Goal: Task Accomplishment & Management: Complete application form

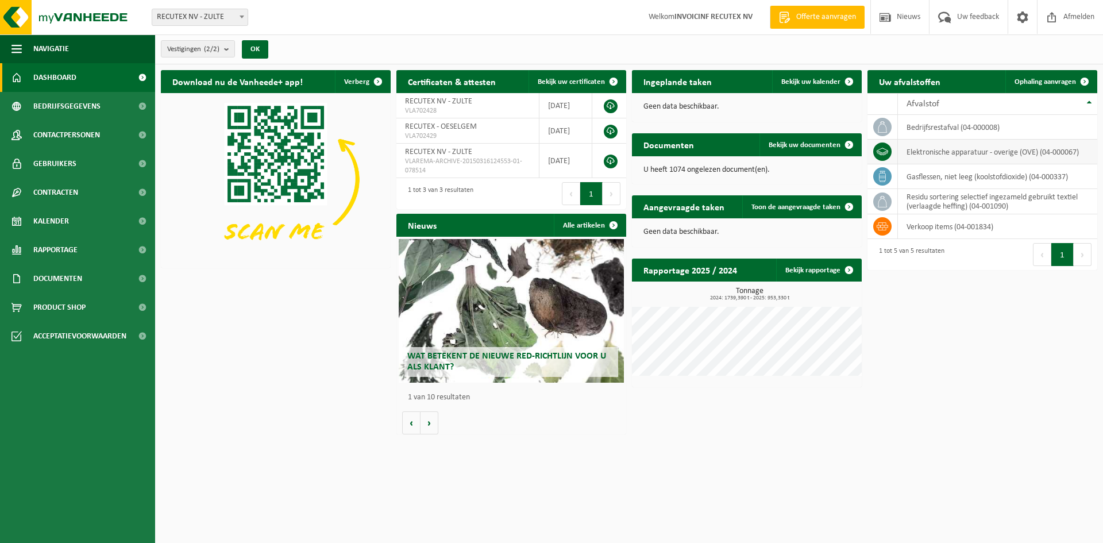
drag, startPoint x: 1062, startPoint y: 76, endPoint x: 942, endPoint y: 144, distance: 138.4
click at [1062, 76] on link "Ophaling aanvragen" at bounding box center [1050, 81] width 91 height 23
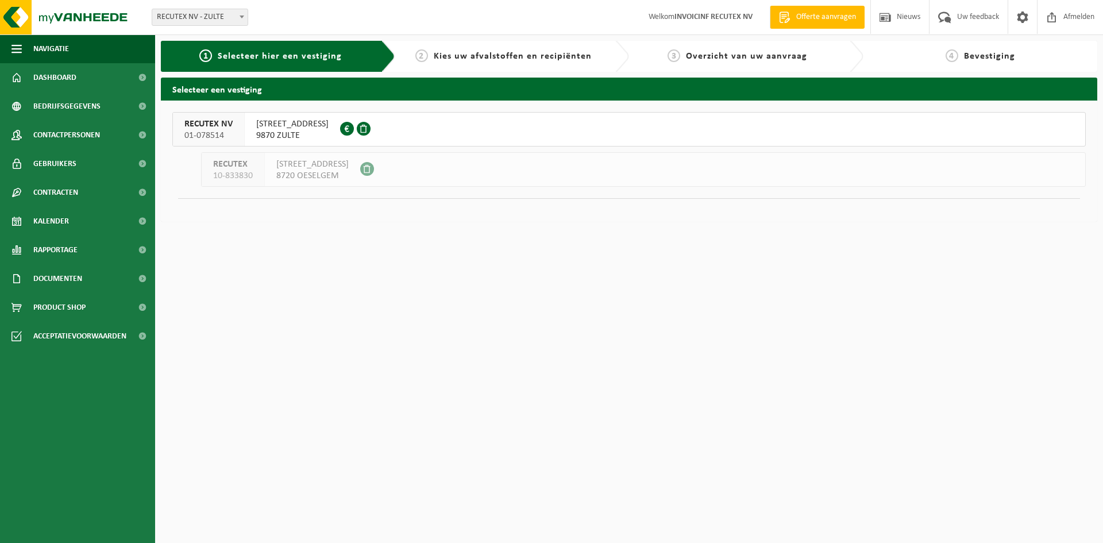
click at [276, 128] on span "WAREGEMSTRAAT 148" at bounding box center [292, 123] width 72 height 11
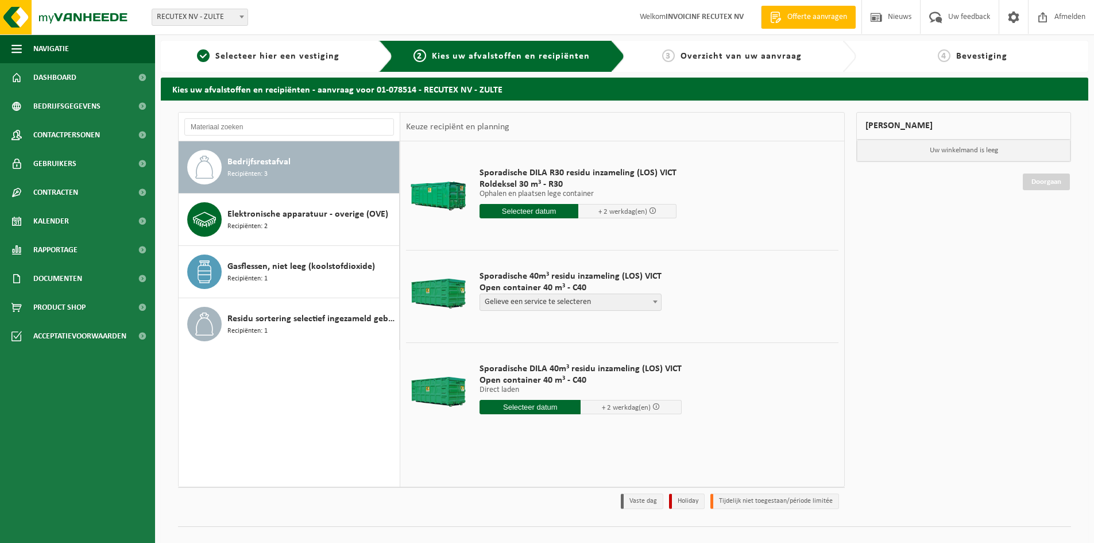
click at [535, 406] on input "text" at bounding box center [530, 407] width 101 height 14
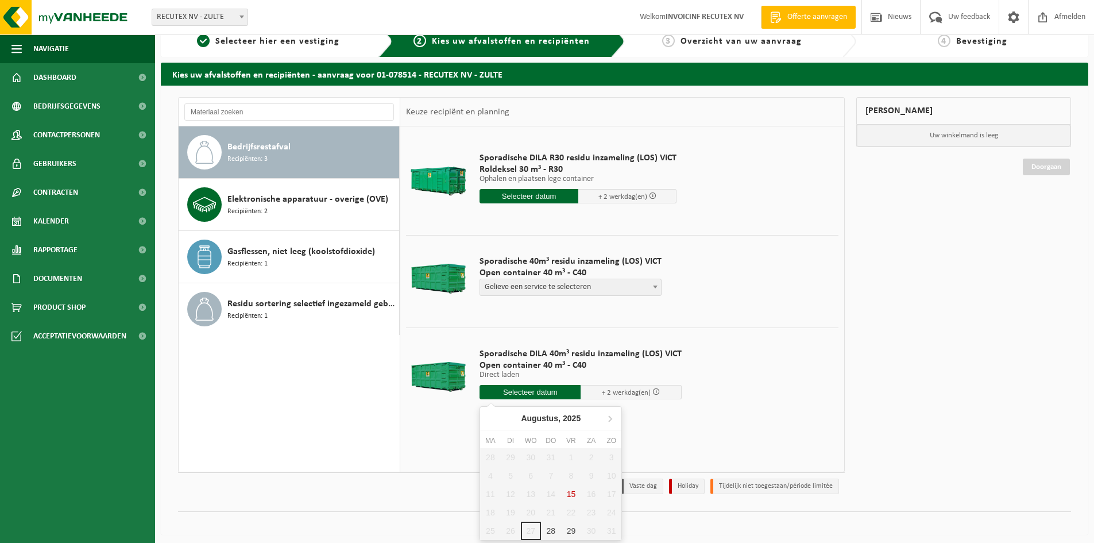
scroll to position [18, 0]
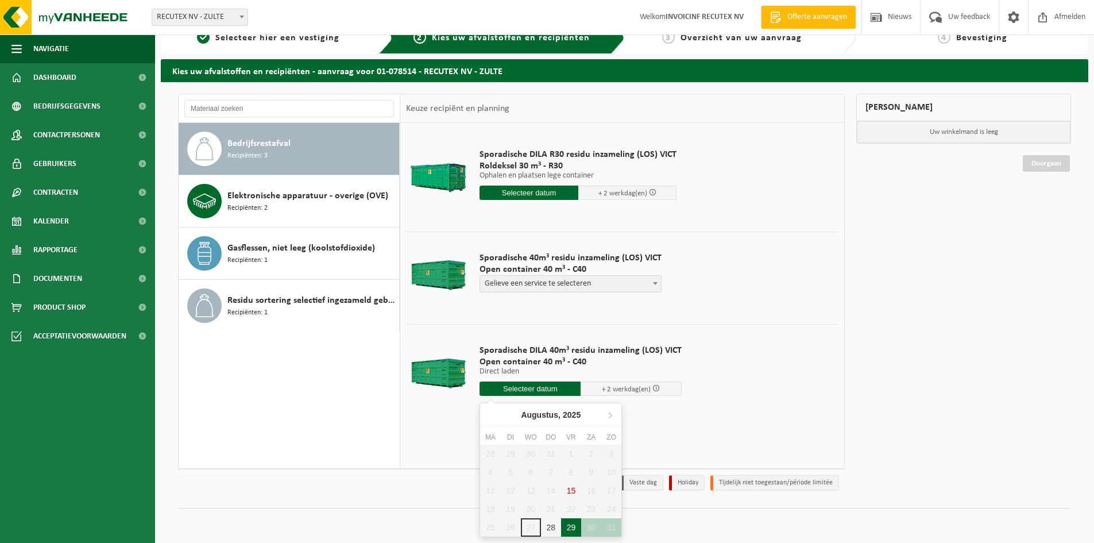
click at [569, 524] on div "29" at bounding box center [571, 527] width 20 height 18
type input "Van 2025-08-29"
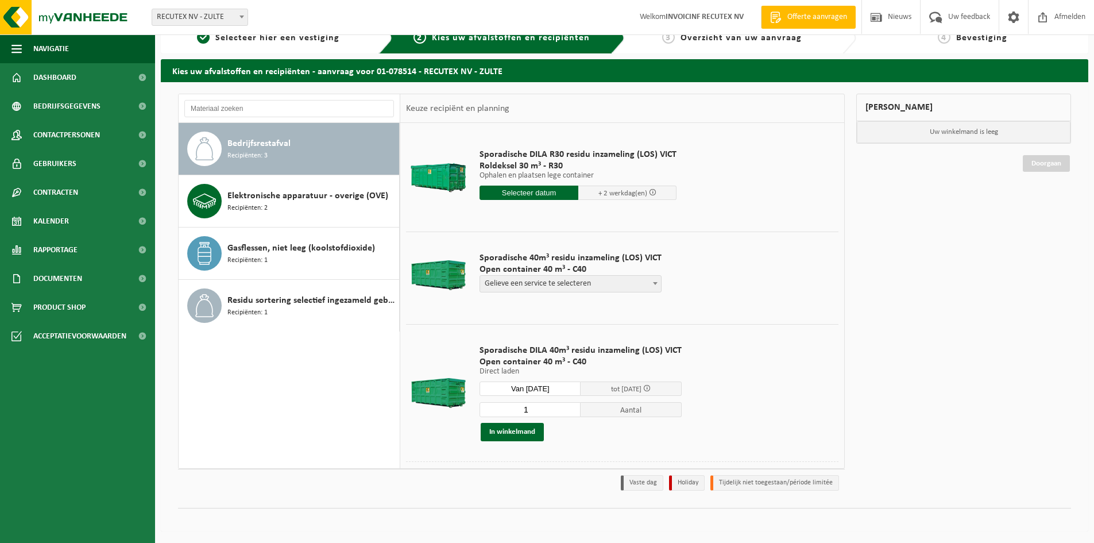
scroll to position [44, 0]
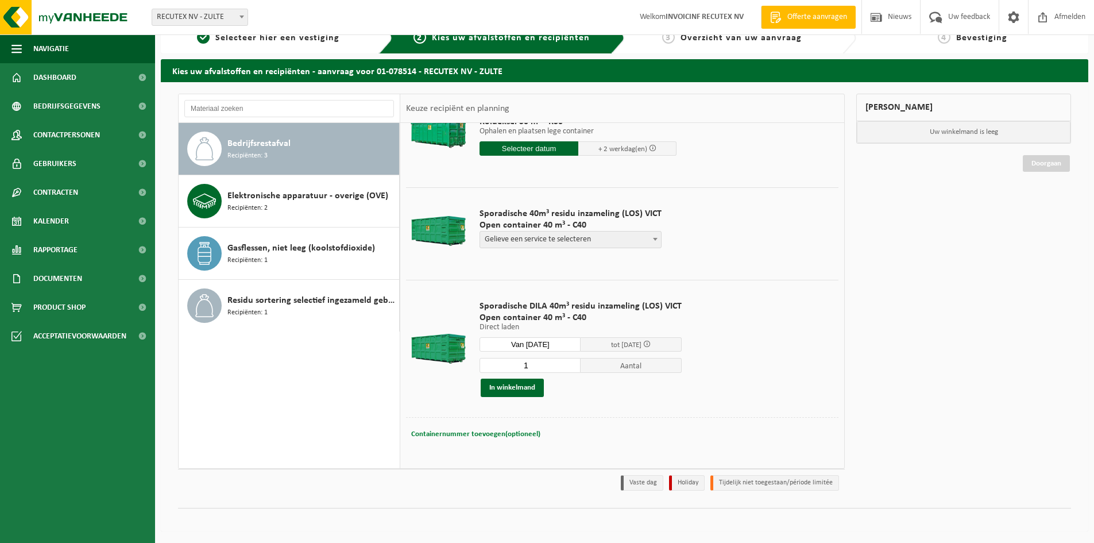
click at [538, 431] on button "Containernummer toevoegen(optioneel) Annuleren" at bounding box center [476, 434] width 132 height 16
drag, startPoint x: 570, startPoint y: 432, endPoint x: 388, endPoint y: 430, distance: 182.1
click at [388, 430] on div "Bedrijfsrestafval Recipiënten: 3 Elektronische apparatuur - overige (OVE) Recip…" at bounding box center [511, 281] width 667 height 375
click at [497, 433] on input "VANF 7U30 (NIET VROEGER)" at bounding box center [557, 434] width 210 height 16
drag, startPoint x: 593, startPoint y: 431, endPoint x: 391, endPoint y: 425, distance: 201.7
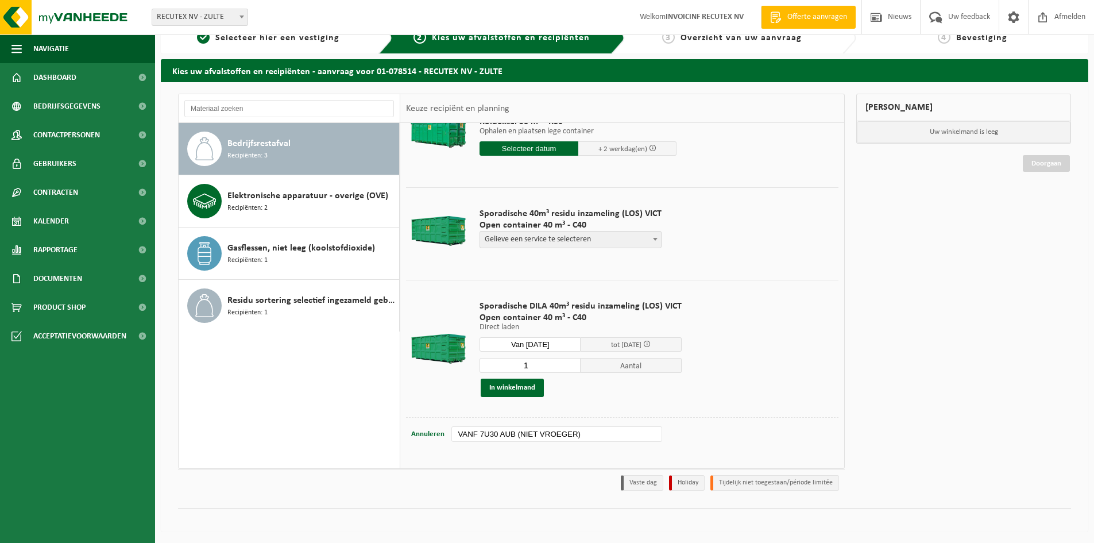
click at [391, 425] on div "Bedrijfsrestafval Recipiënten: 3 Elektronische apparatuur - overige (OVE) Recip…" at bounding box center [511, 281] width 667 height 375
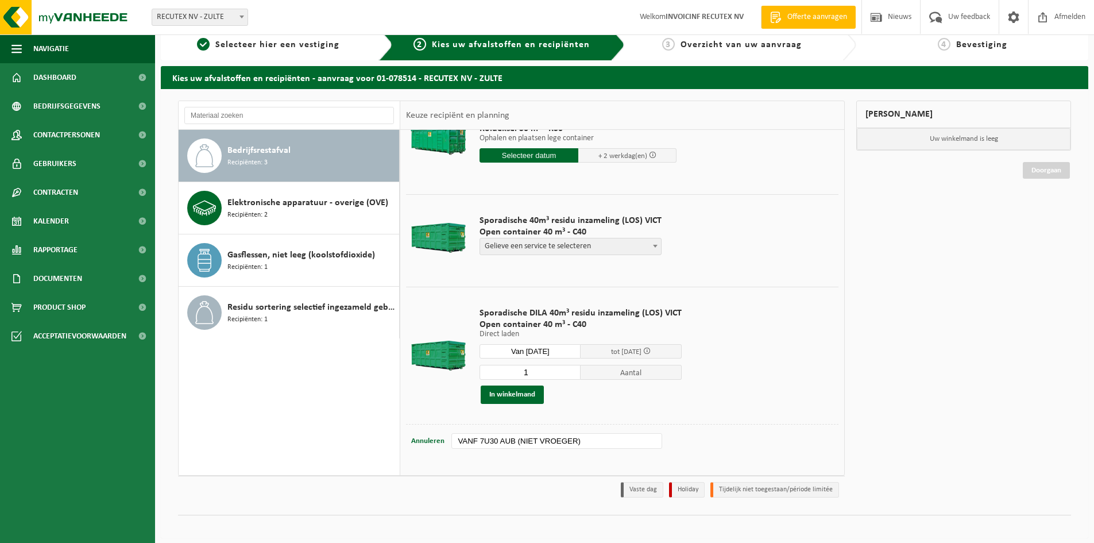
scroll to position [0, 0]
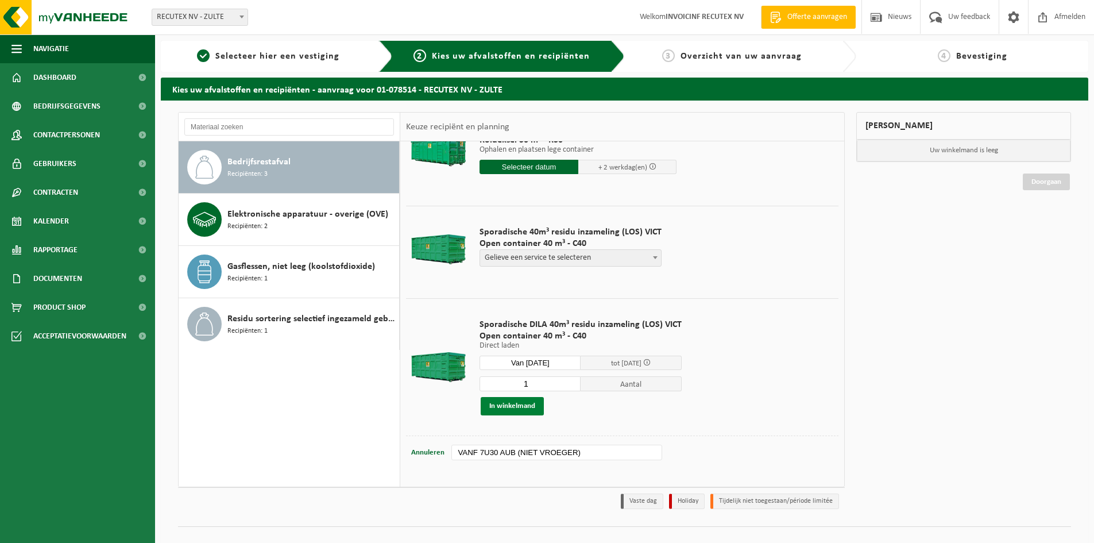
type input "VANF 7U30 AUB (NIET VROEGER)"
click at [501, 410] on button "In winkelmand" at bounding box center [512, 406] width 63 height 18
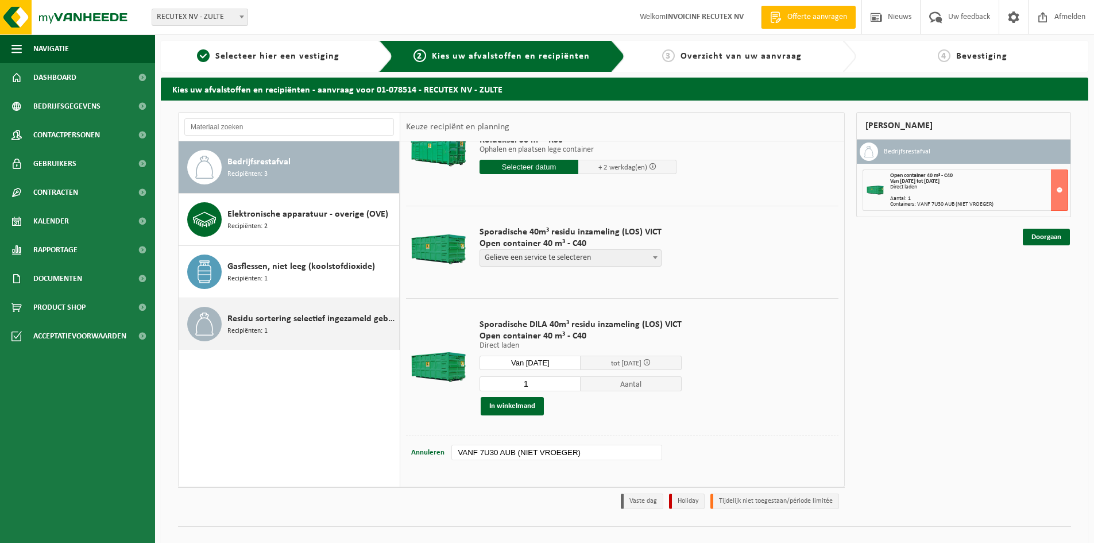
click at [275, 321] on span "Residu sortering selectief ingezameld gebruikt textiel (verlaagde heffing)" at bounding box center [311, 319] width 169 height 14
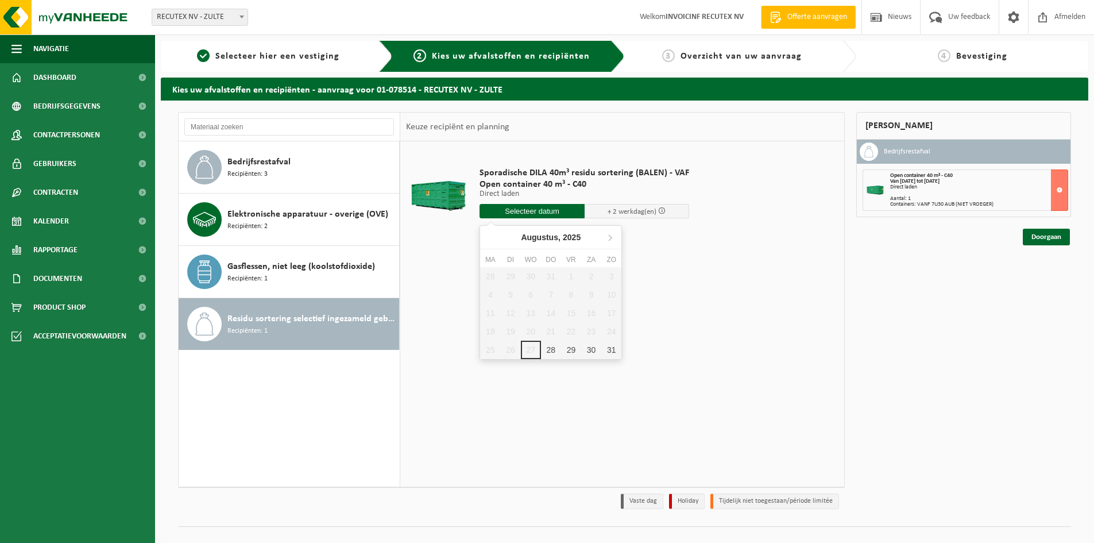
click at [551, 211] on input "text" at bounding box center [532, 211] width 105 height 14
click at [573, 354] on div "29" at bounding box center [571, 350] width 20 height 18
type input "Van 2025-08-29"
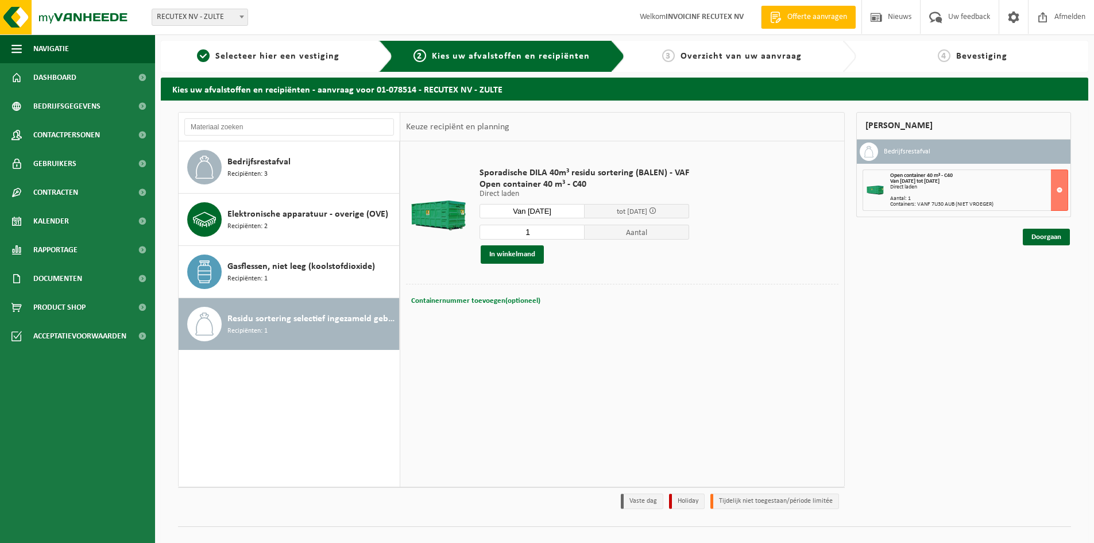
click at [508, 298] on span "Containernummer toevoegen(optioneel)" at bounding box center [475, 300] width 129 height 7
paste input "VANF 7U30 AUB (NIET VROEGER)"
type input "VANF 7U30 AUB (NIET VROEGER)"
click at [510, 254] on button "In winkelmand" at bounding box center [512, 254] width 63 height 18
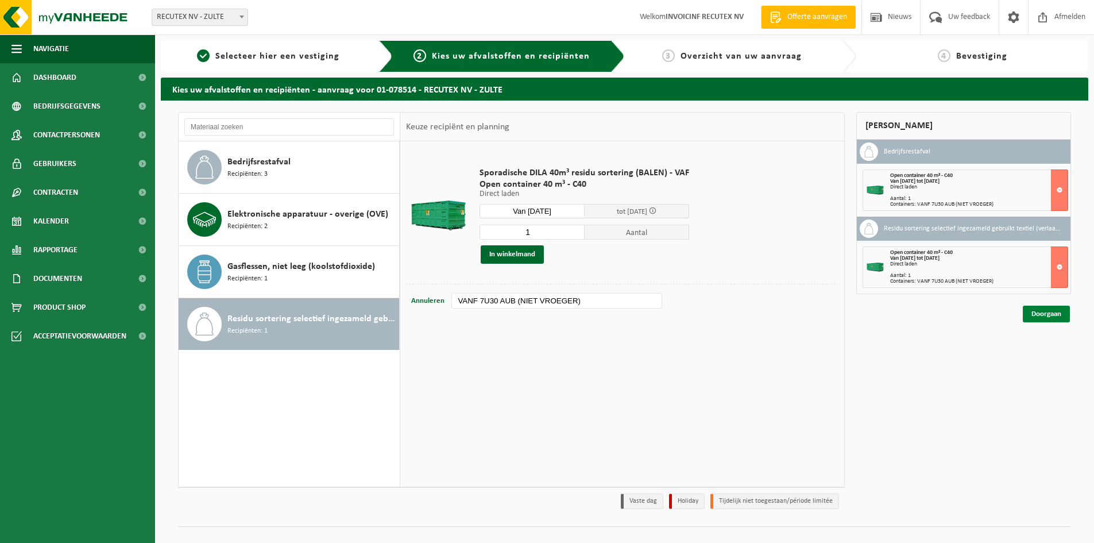
click at [1051, 319] on link "Doorgaan" at bounding box center [1046, 314] width 47 height 17
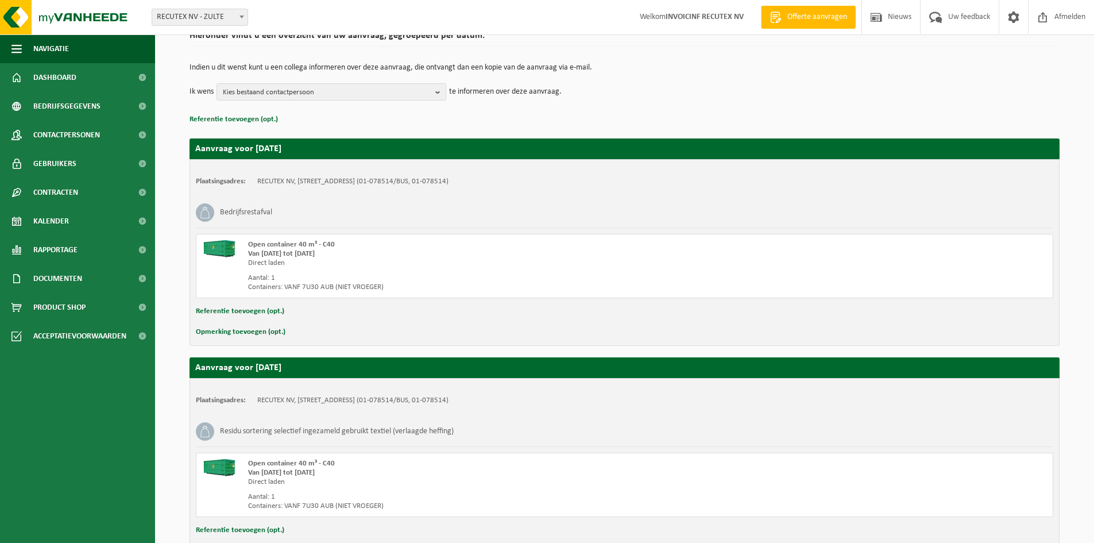
scroll to position [178, 0]
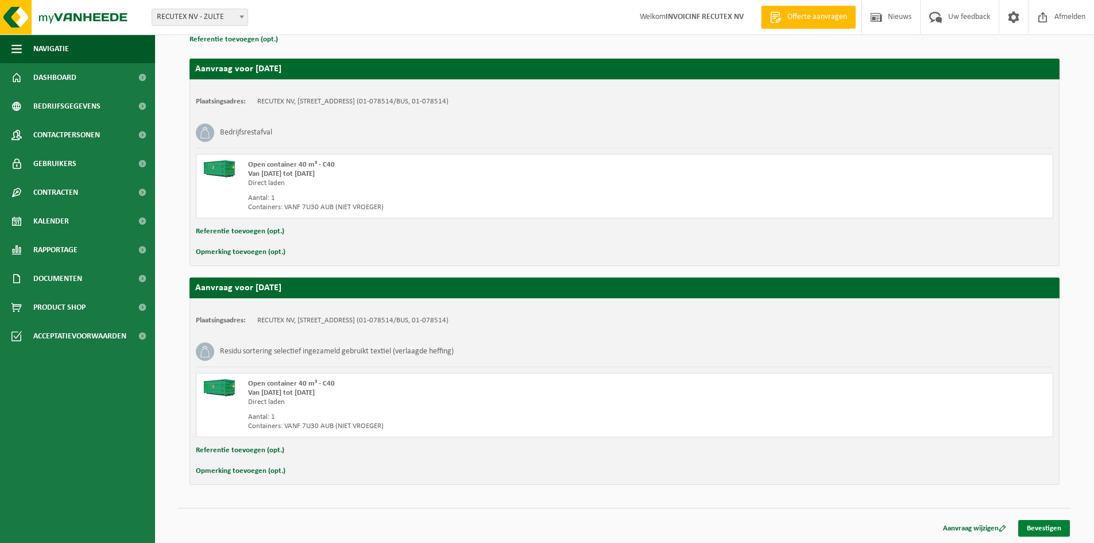
click at [1043, 525] on link "Bevestigen" at bounding box center [1044, 528] width 52 height 17
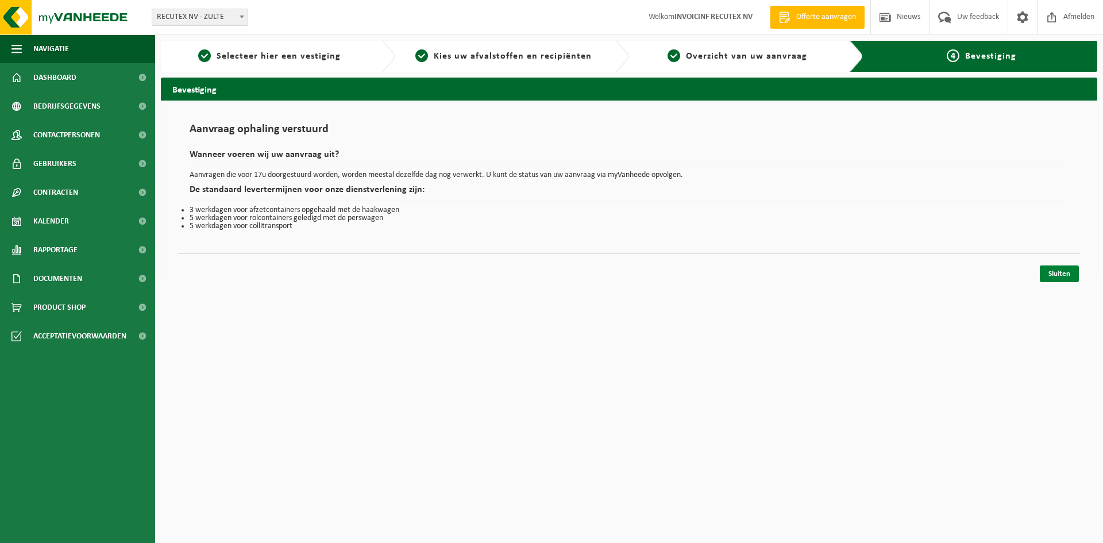
click at [1066, 272] on link "Sluiten" at bounding box center [1059, 273] width 39 height 17
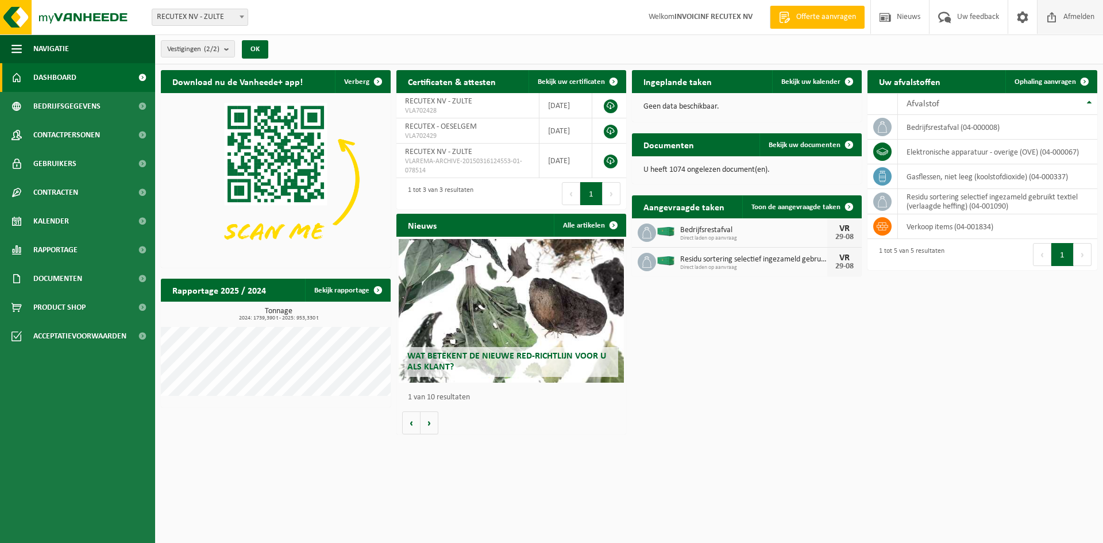
click at [1073, 20] on span "Afmelden" at bounding box center [1078, 17] width 37 height 34
